Goal: Information Seeking & Learning: Learn about a topic

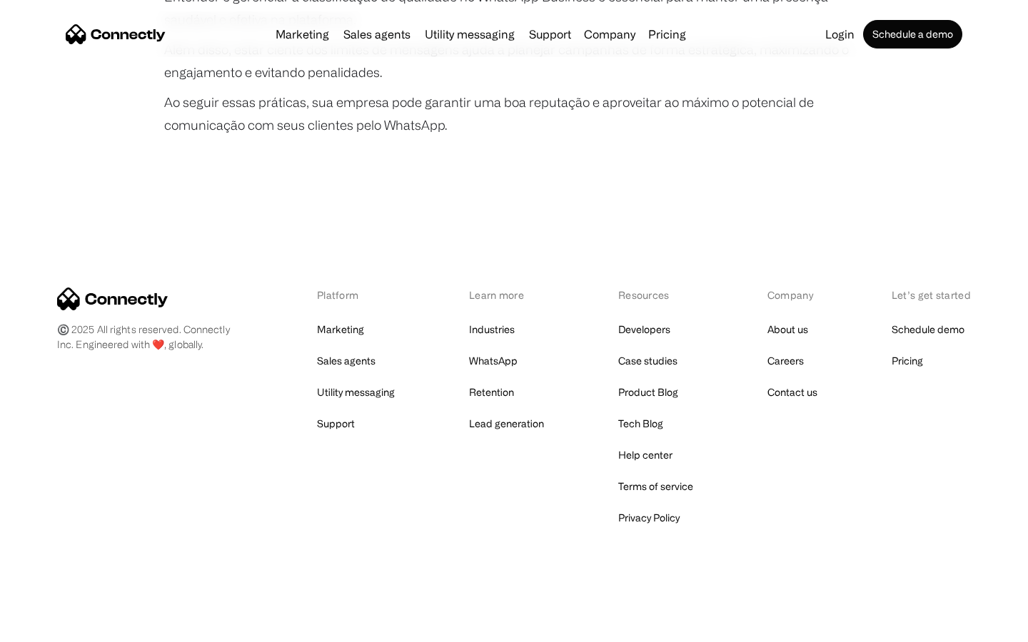
scroll to position [2673, 0]
